Goal: Task Accomplishment & Management: Manage account settings

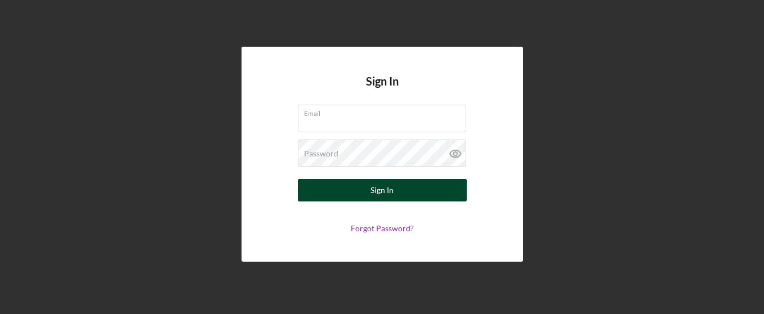
type input "[EMAIL_ADDRESS][DOMAIN_NAME]"
click at [375, 194] on div "Sign In" at bounding box center [381, 190] width 23 height 23
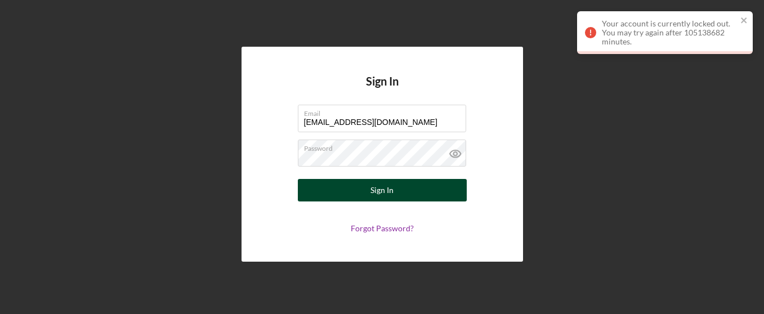
click at [375, 194] on div "Sign In" at bounding box center [381, 190] width 23 height 23
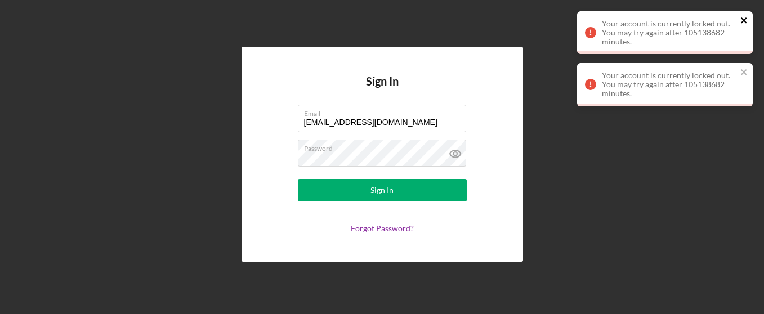
click at [743, 19] on icon "close" at bounding box center [744, 20] width 8 height 9
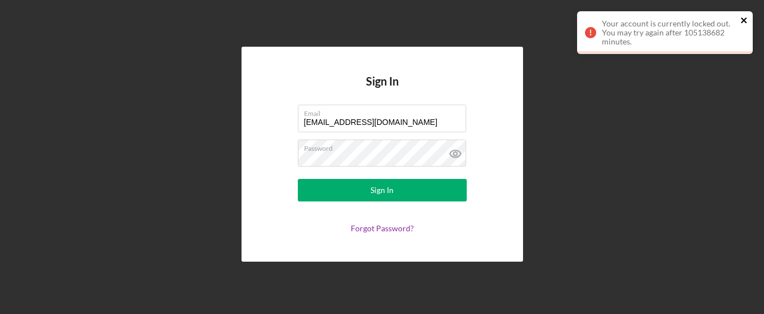
click at [742, 21] on icon "close" at bounding box center [744, 20] width 6 height 6
